Goal: Navigation & Orientation: Find specific page/section

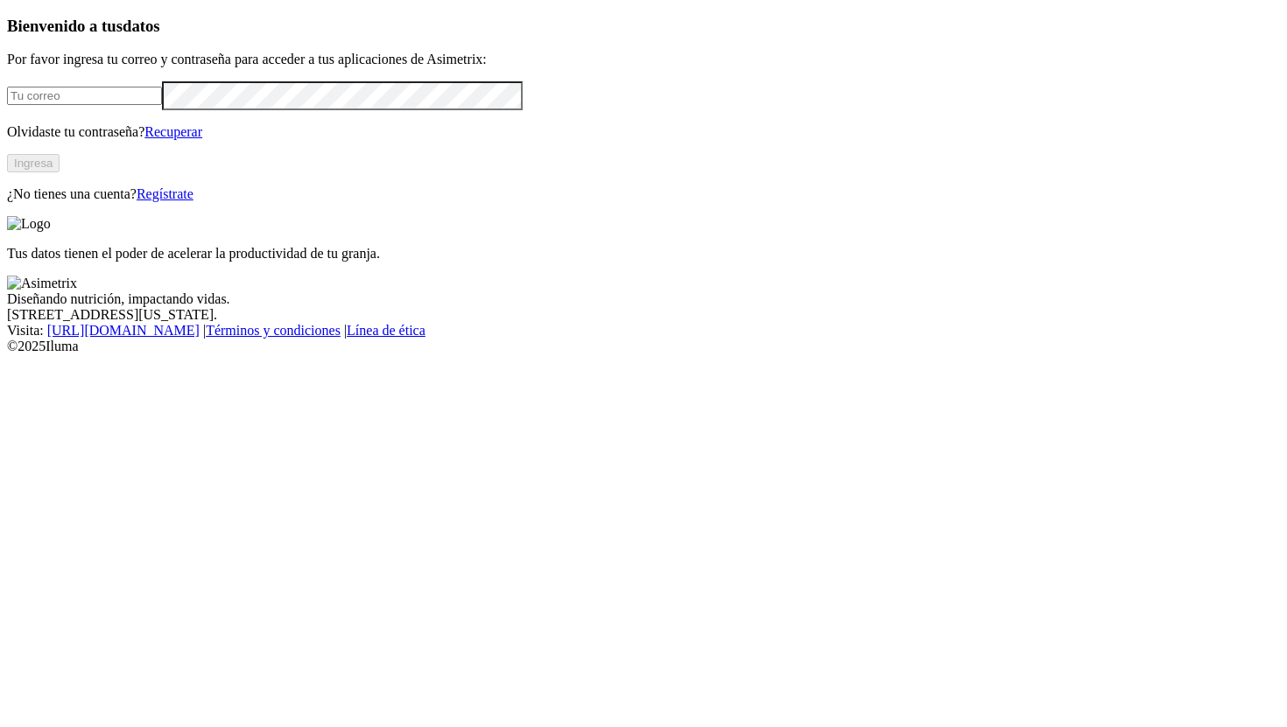
click at [162, 105] on input "email" at bounding box center [84, 96] width 155 height 18
type input "[PERSON_NAME][EMAIL_ADDRESS][PERSON_NAME][DOMAIN_NAME]"
click at [60, 172] on button "Ingresa" at bounding box center [33, 163] width 53 height 18
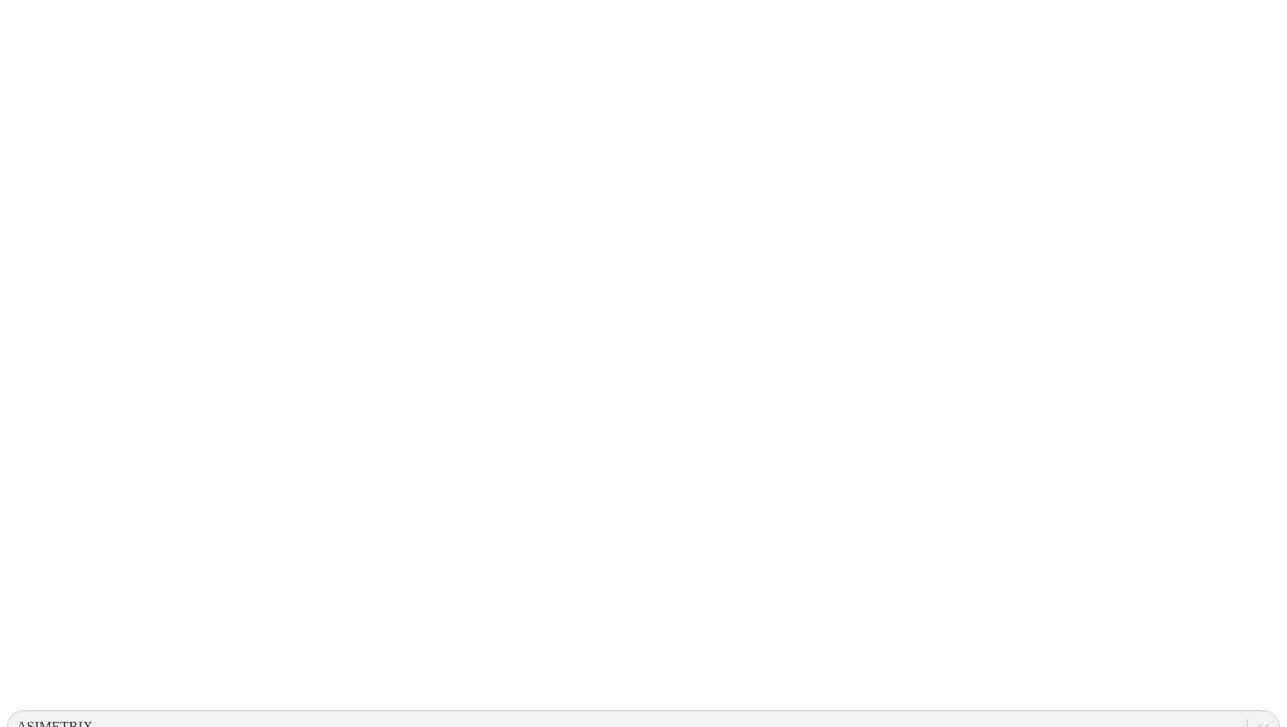
click at [931, 714] on div "ASIMETRIX" at bounding box center [627, 727] width 1239 height 26
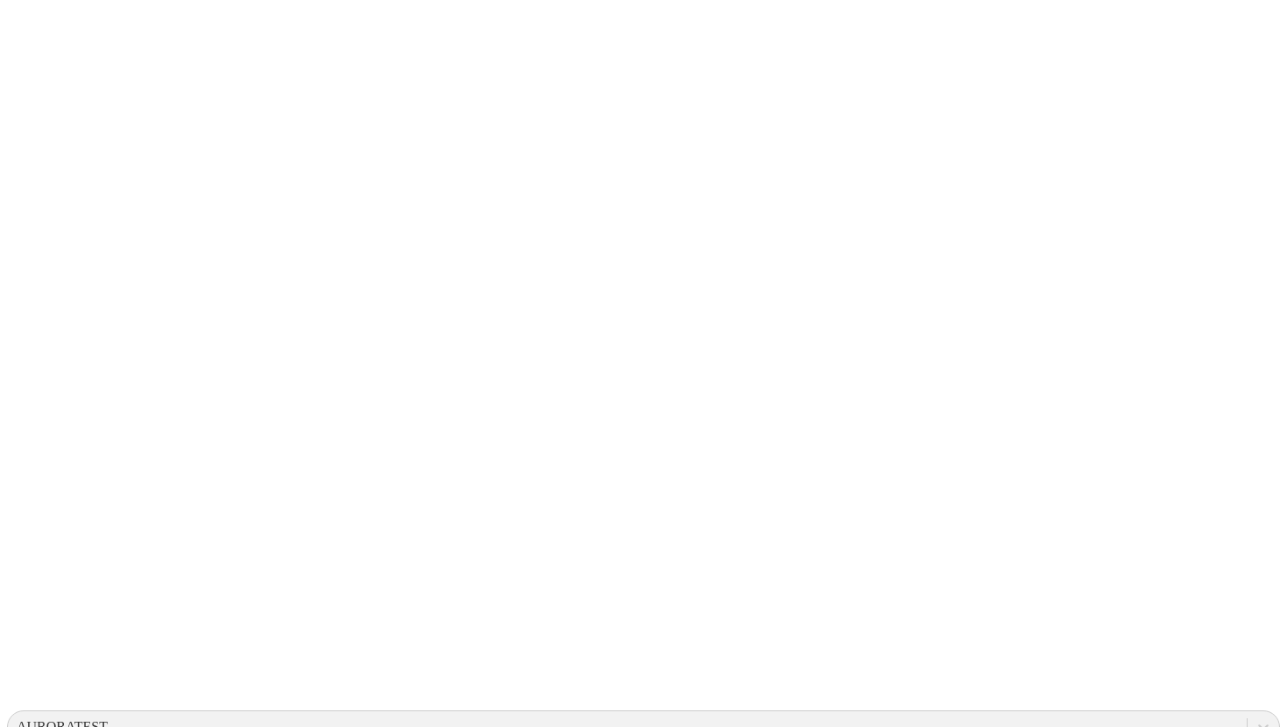
click at [108, 720] on div "AURORATEST" at bounding box center [62, 728] width 91 height 16
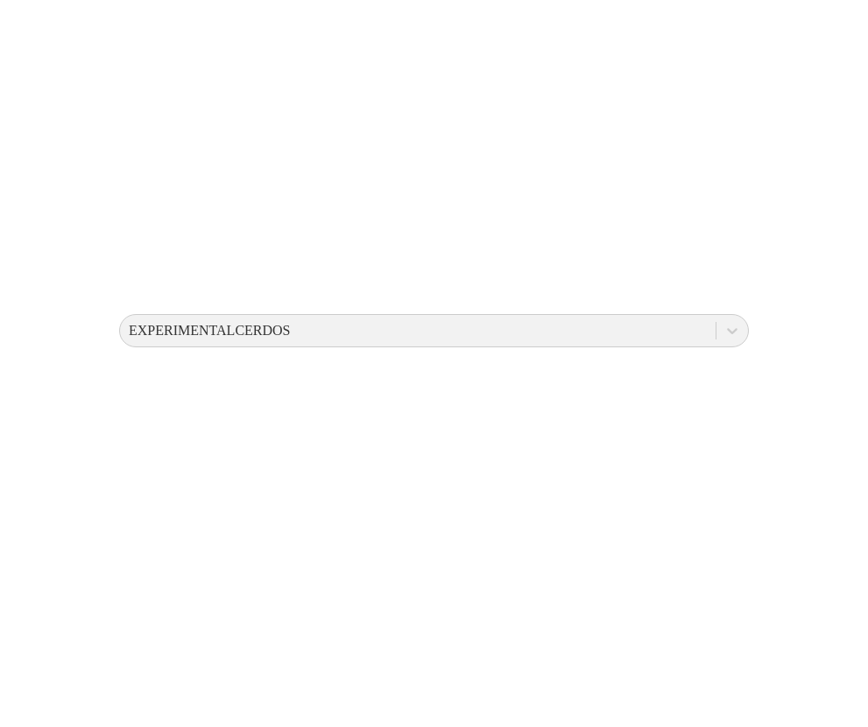
scroll to position [416, 0]
